Goal: Find specific page/section: Find specific page/section

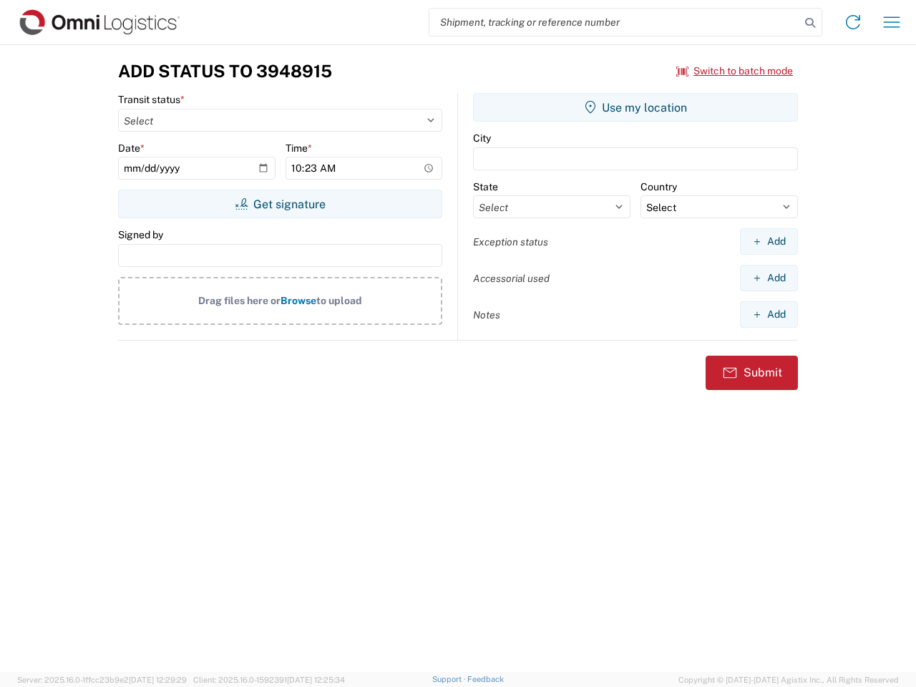
click at [614, 22] on input "search" at bounding box center [614, 22] width 371 height 27
click at [810, 23] on icon at bounding box center [810, 23] width 20 height 20
click at [853, 22] on icon at bounding box center [852, 22] width 23 height 23
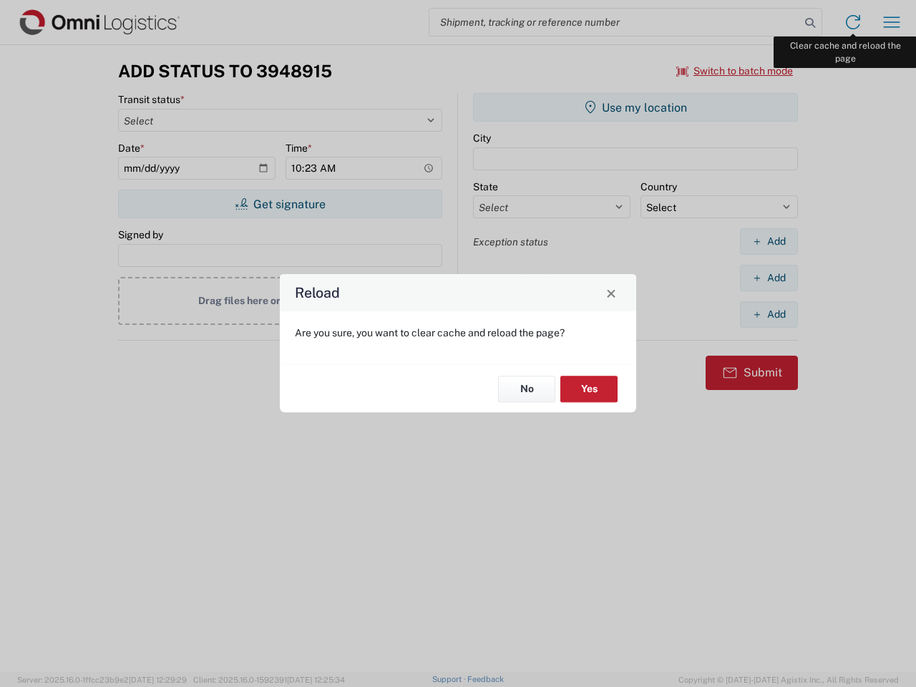
click at [891, 22] on div "Reload Are you sure, you want to clear cache and reload the page? No Yes" at bounding box center [458, 343] width 916 height 687
click at [735, 71] on div "Reload Are you sure, you want to clear cache and reload the page? No Yes" at bounding box center [458, 343] width 916 height 687
click at [280, 204] on div "Reload Are you sure, you want to clear cache and reload the page? No Yes" at bounding box center [458, 343] width 916 height 687
click at [635, 107] on div "Reload Are you sure, you want to clear cache and reload the page? No Yes" at bounding box center [458, 343] width 916 height 687
click at [768, 241] on div "Reload Are you sure, you want to clear cache and reload the page? No Yes" at bounding box center [458, 343] width 916 height 687
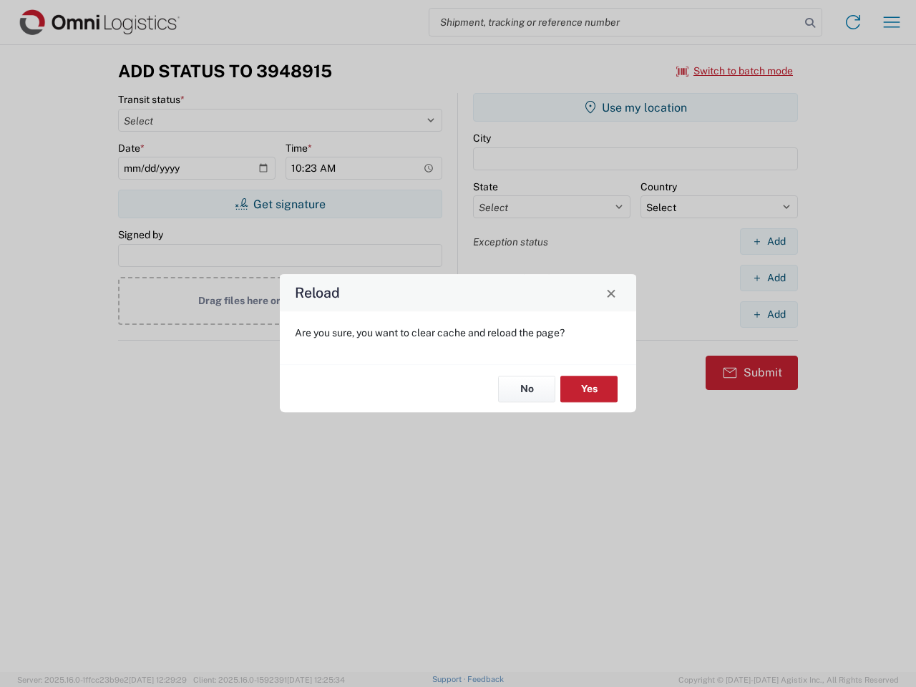
click at [768, 278] on div "Reload Are you sure, you want to clear cache and reload the page? No Yes" at bounding box center [458, 343] width 916 height 687
click at [768, 314] on div "Reload Are you sure, you want to clear cache and reload the page? No Yes" at bounding box center [458, 343] width 916 height 687
